Goal: Information Seeking & Learning: Learn about a topic

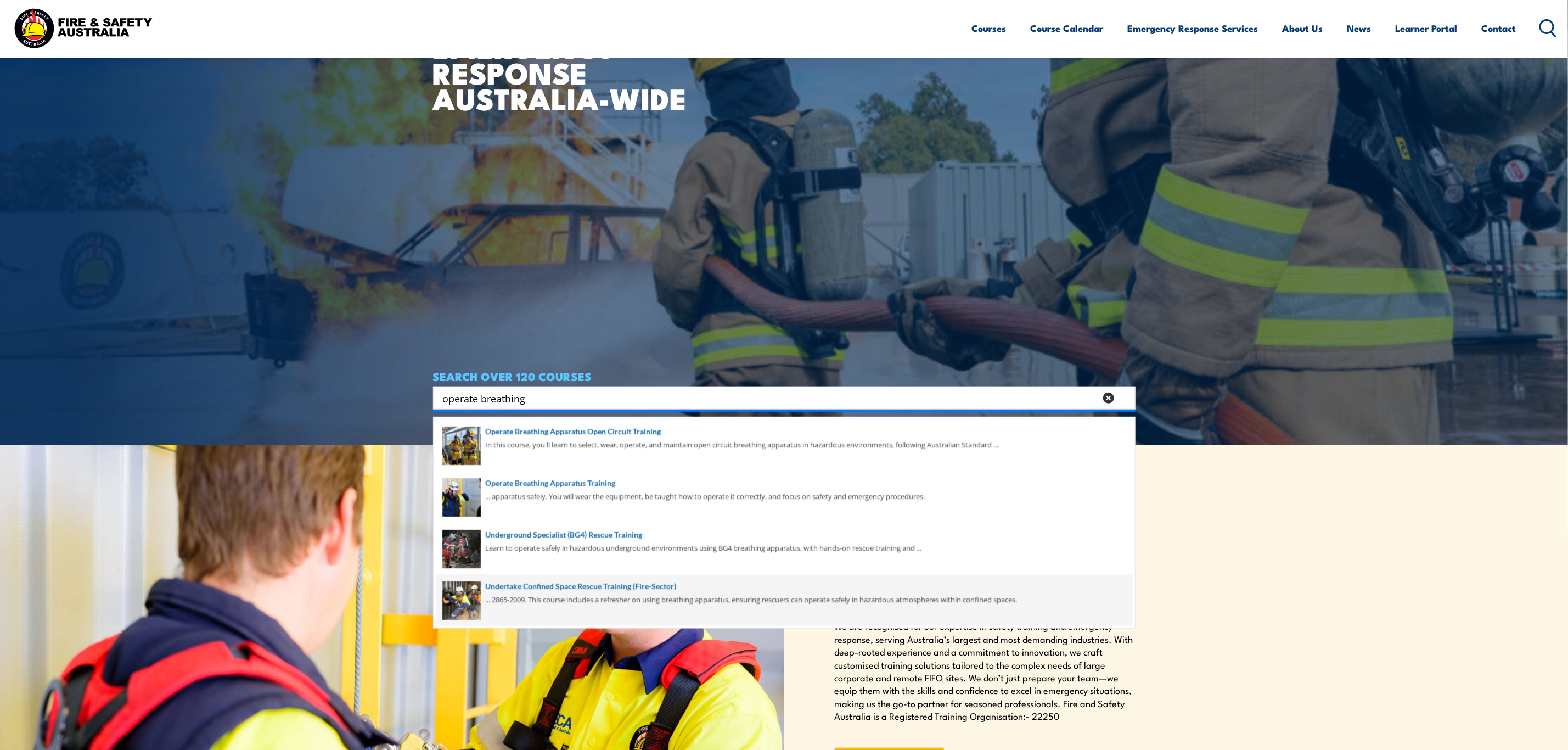
scroll to position [329, 0]
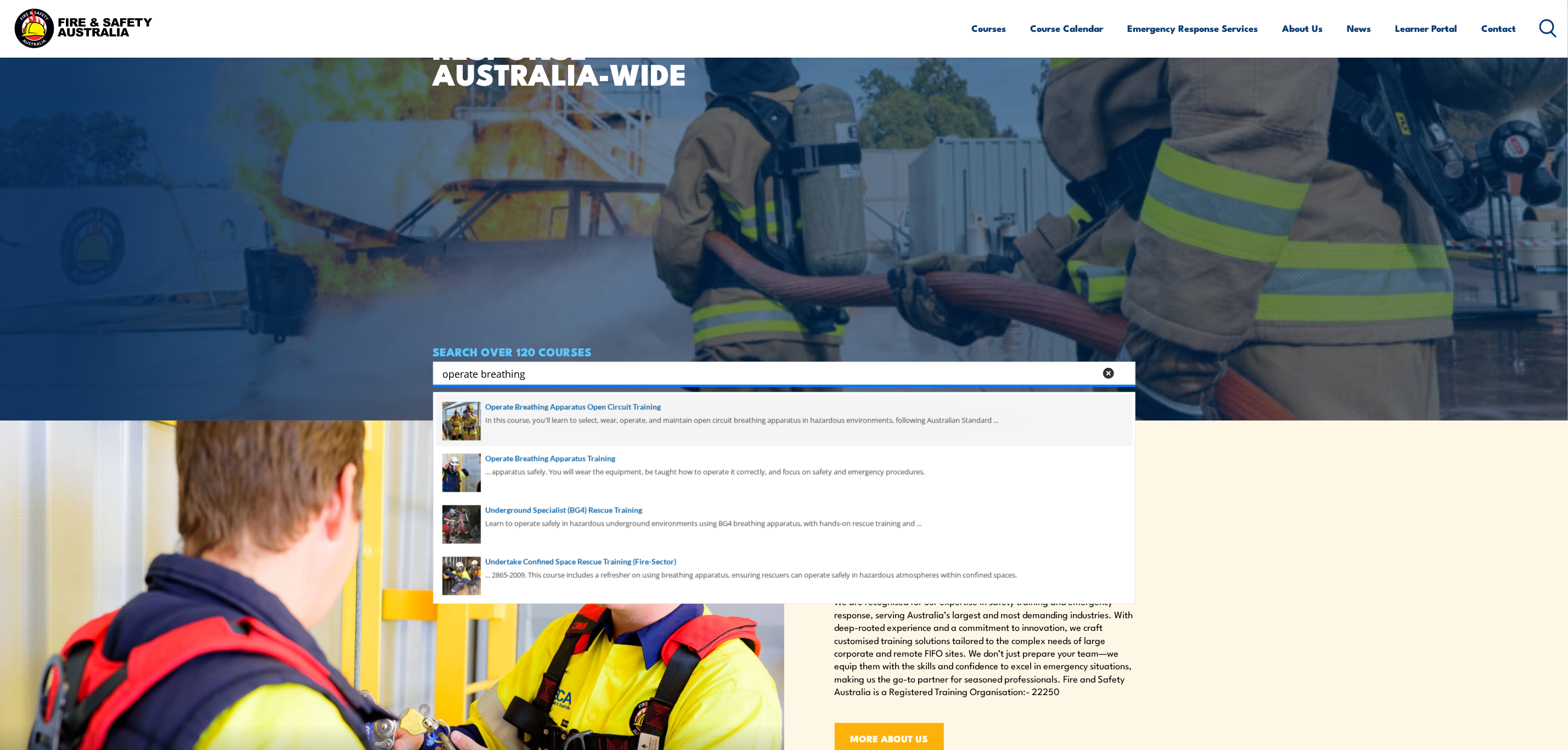
type input "operate breathing"
click at [629, 399] on span at bounding box center [784, 421] width 696 height 51
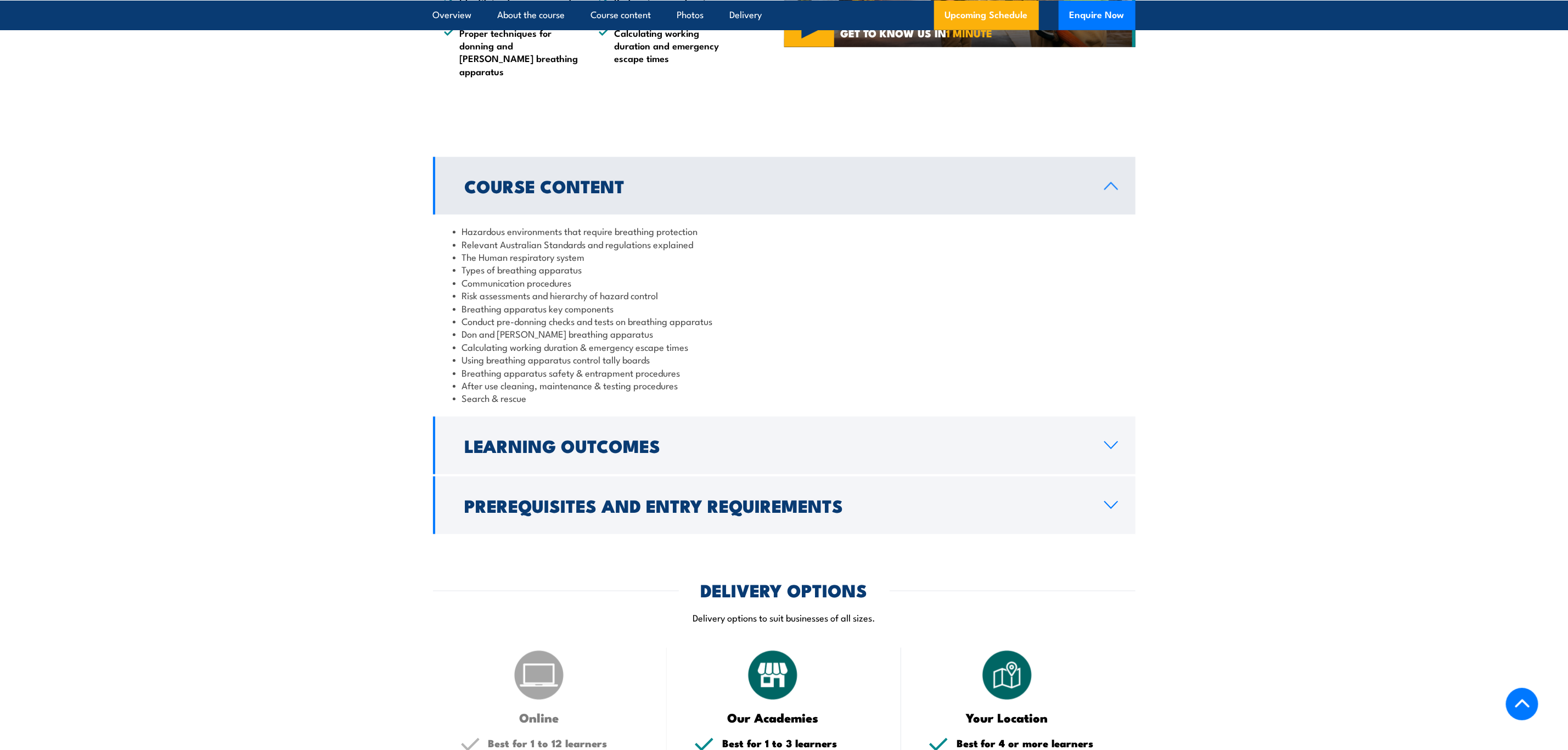
scroll to position [906, 0]
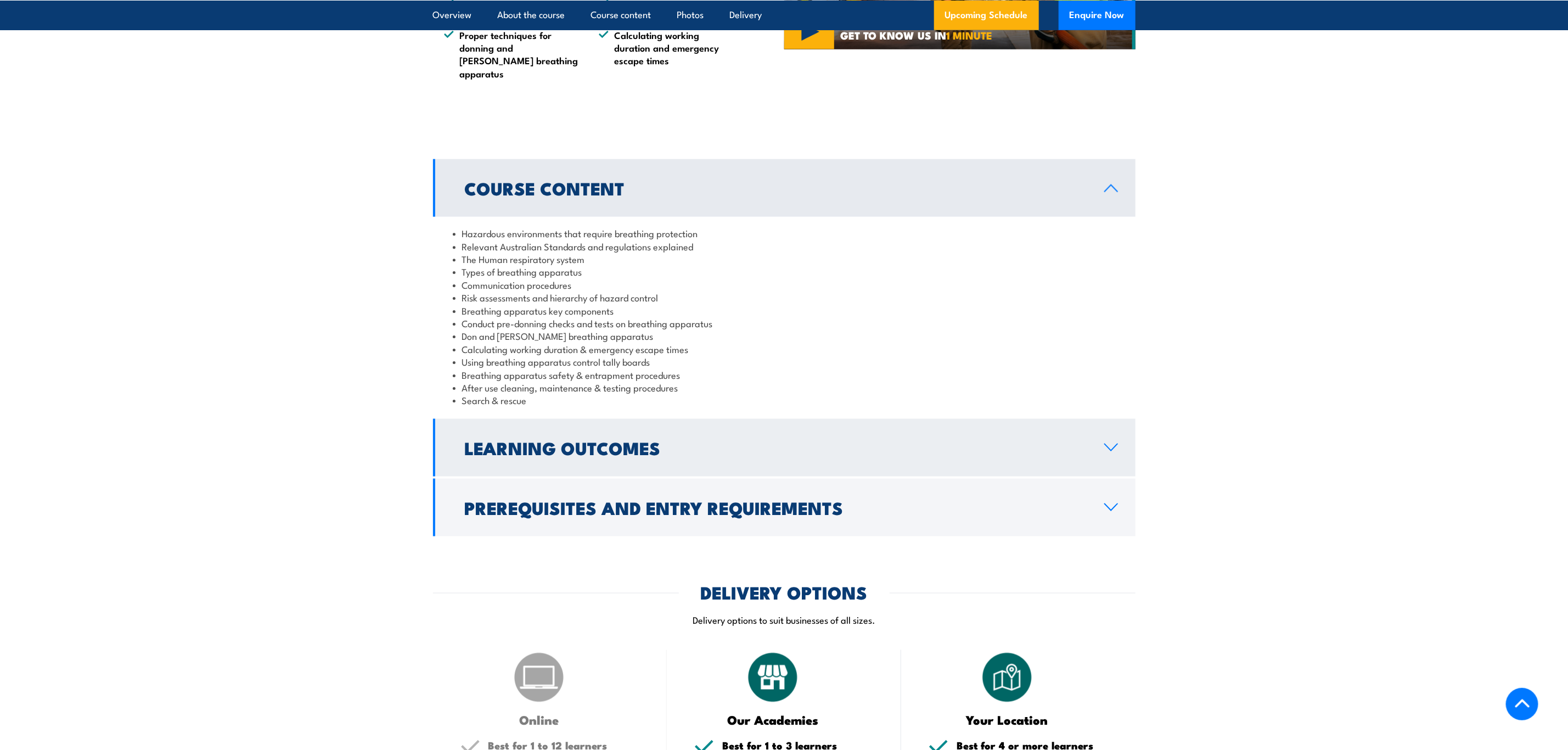
click at [1105, 443] on icon at bounding box center [1111, 447] width 15 height 9
